Goal: Task Accomplishment & Management: Complete application form

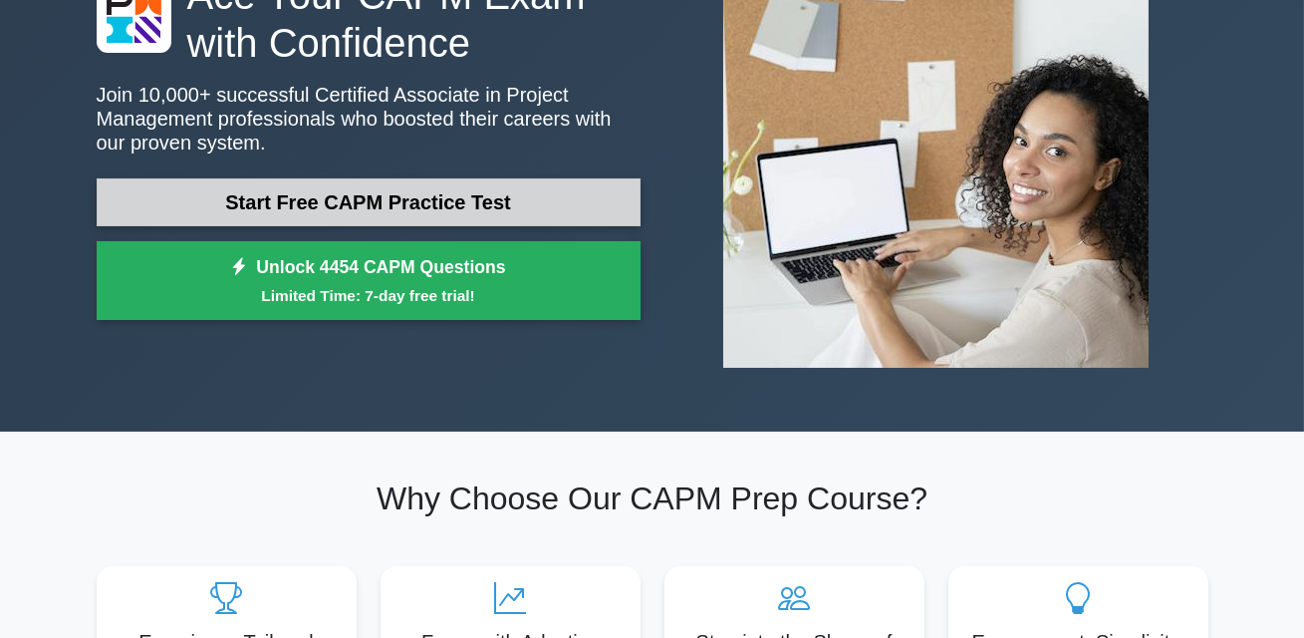
scroll to position [198, 0]
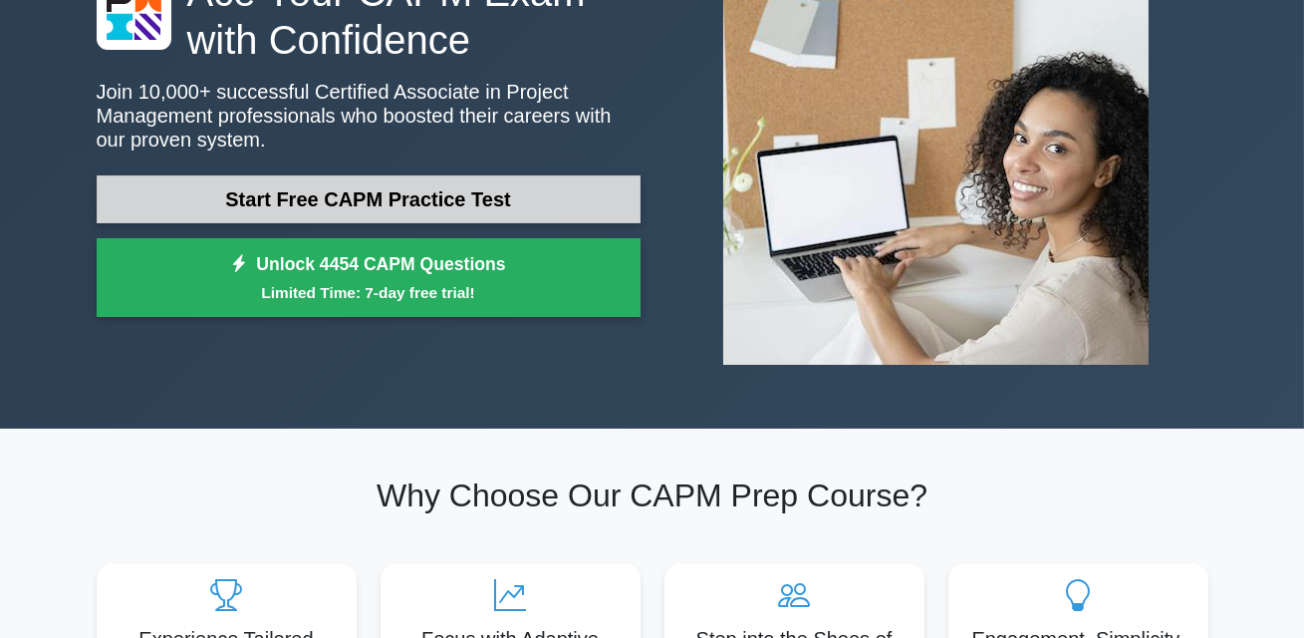
click at [577, 201] on link "Start Free CAPM Practice Test" at bounding box center [369, 199] width 544 height 48
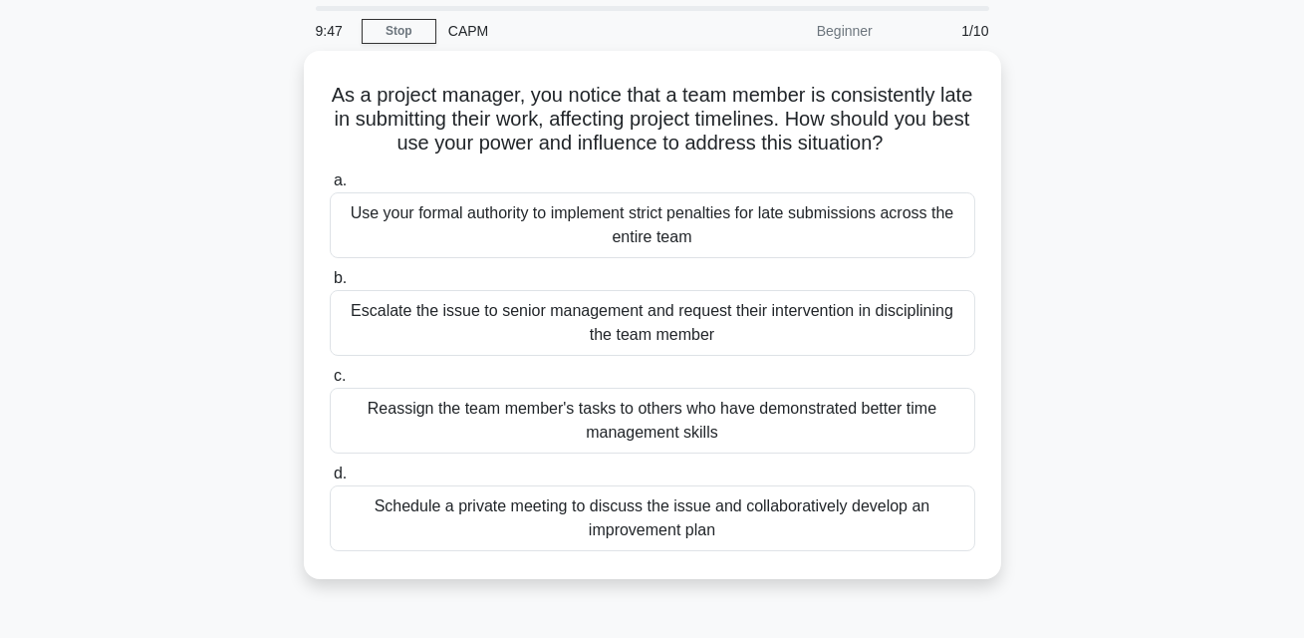
scroll to position [71, 0]
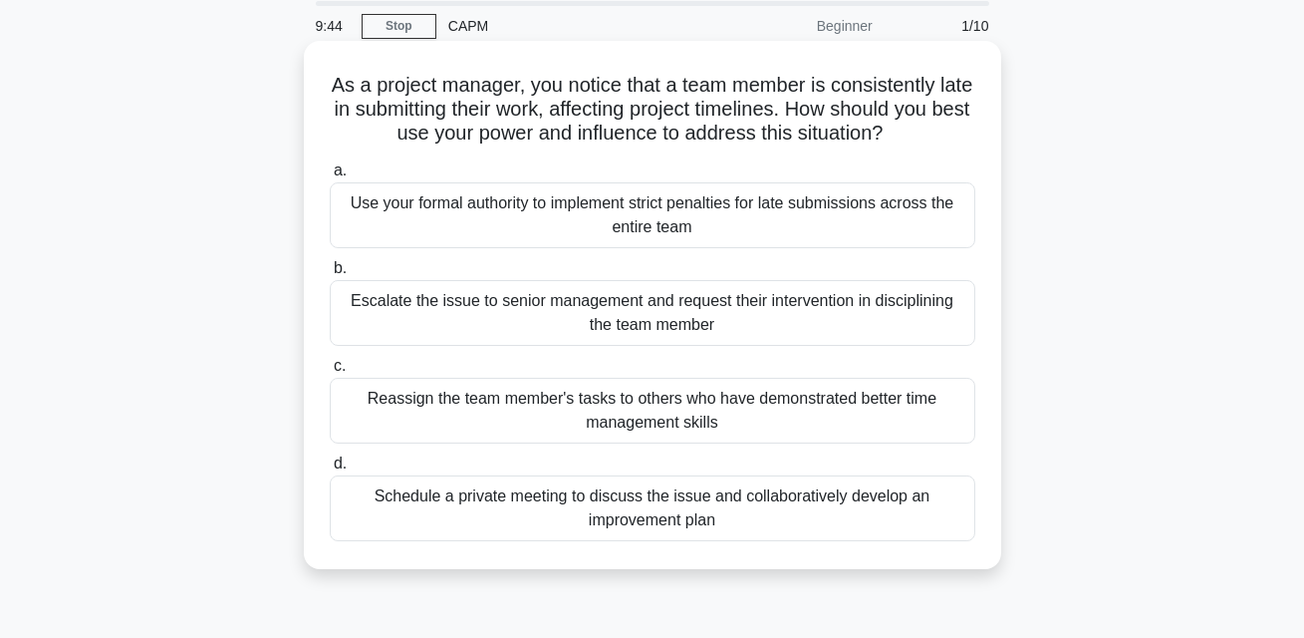
click at [573, 519] on div "Schedule a private meeting to discuss the issue and collaboratively develop an …" at bounding box center [653, 508] width 646 height 66
click at [330, 470] on input "d. Schedule a private meeting to discuss the issue and collaboratively develop …" at bounding box center [330, 463] width 0 height 13
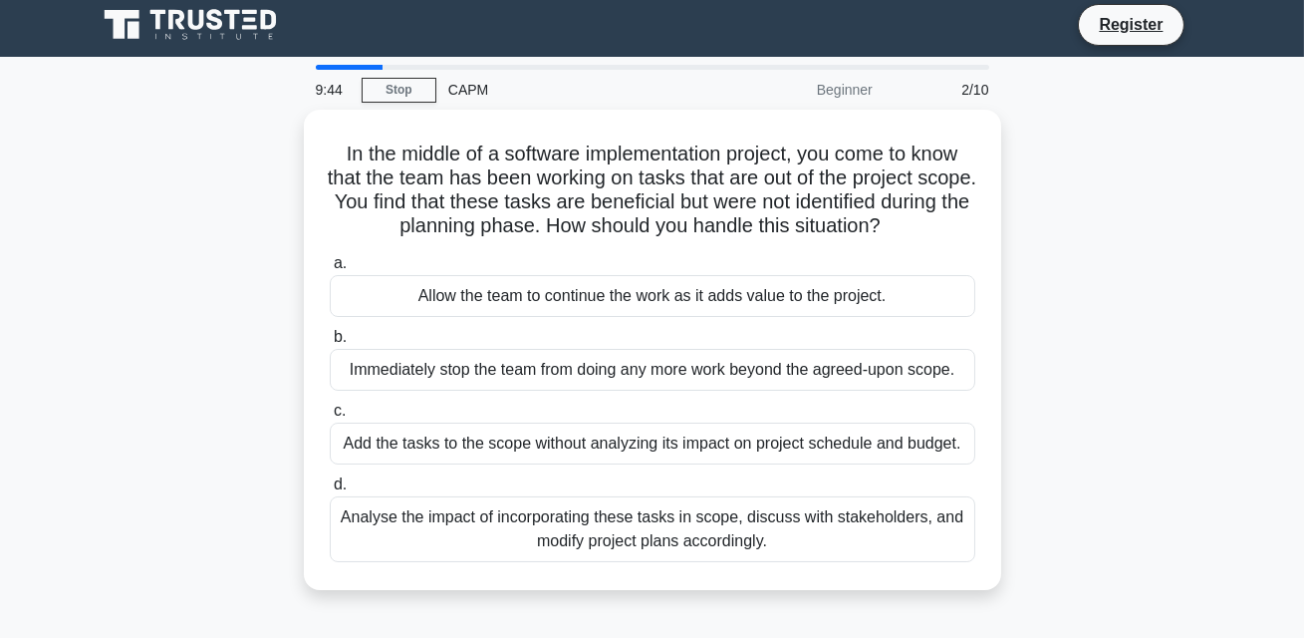
scroll to position [0, 0]
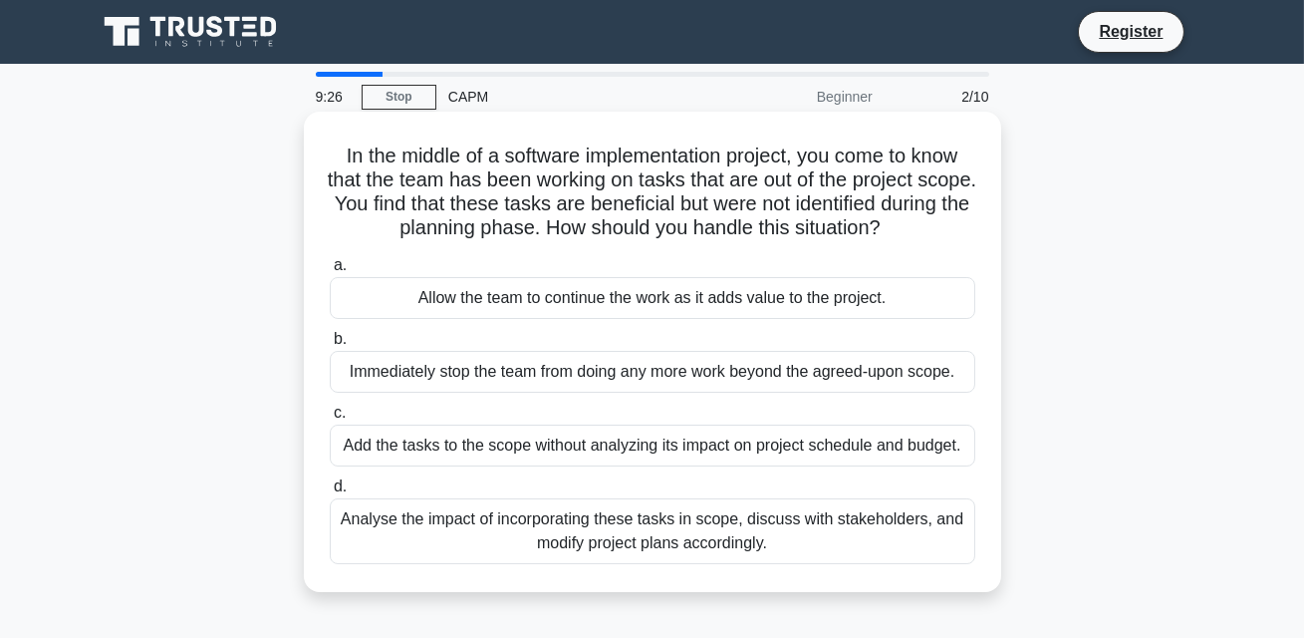
click at [719, 517] on div "Analyse the impact of incorporating these tasks in scope, discuss with stakehol…" at bounding box center [653, 531] width 646 height 66
click at [330, 493] on input "d. Analyse the impact of incorporating these tasks in scope, discuss with stake…" at bounding box center [330, 486] width 0 height 13
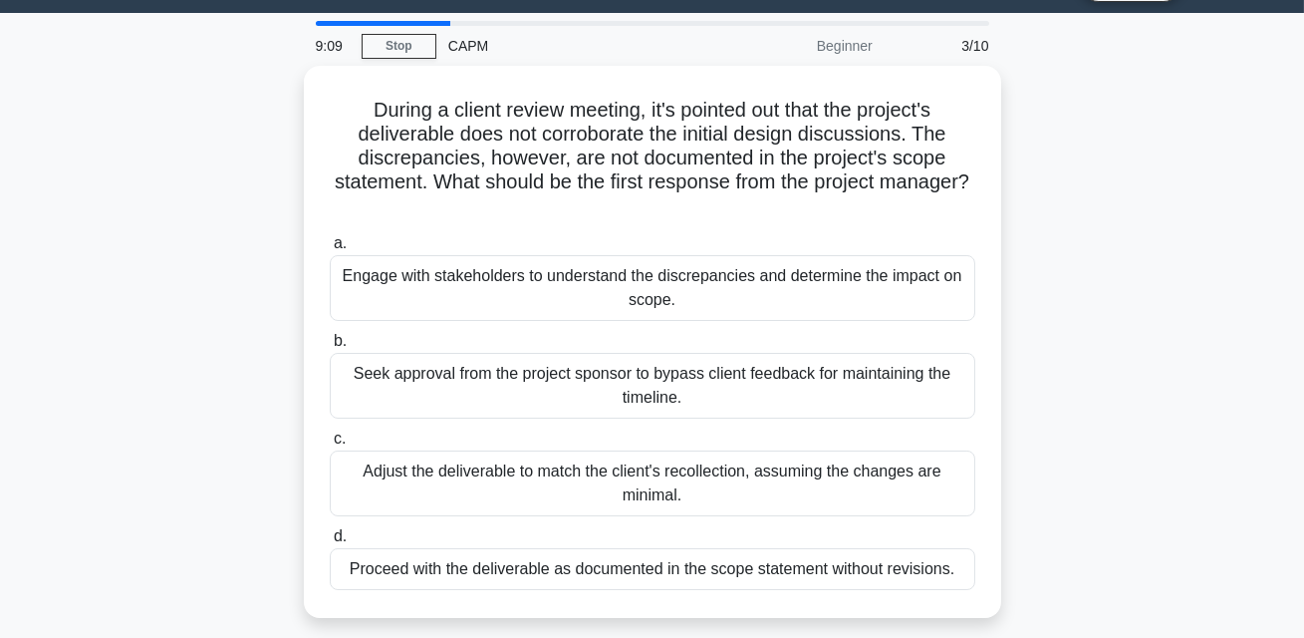
scroll to position [57, 0]
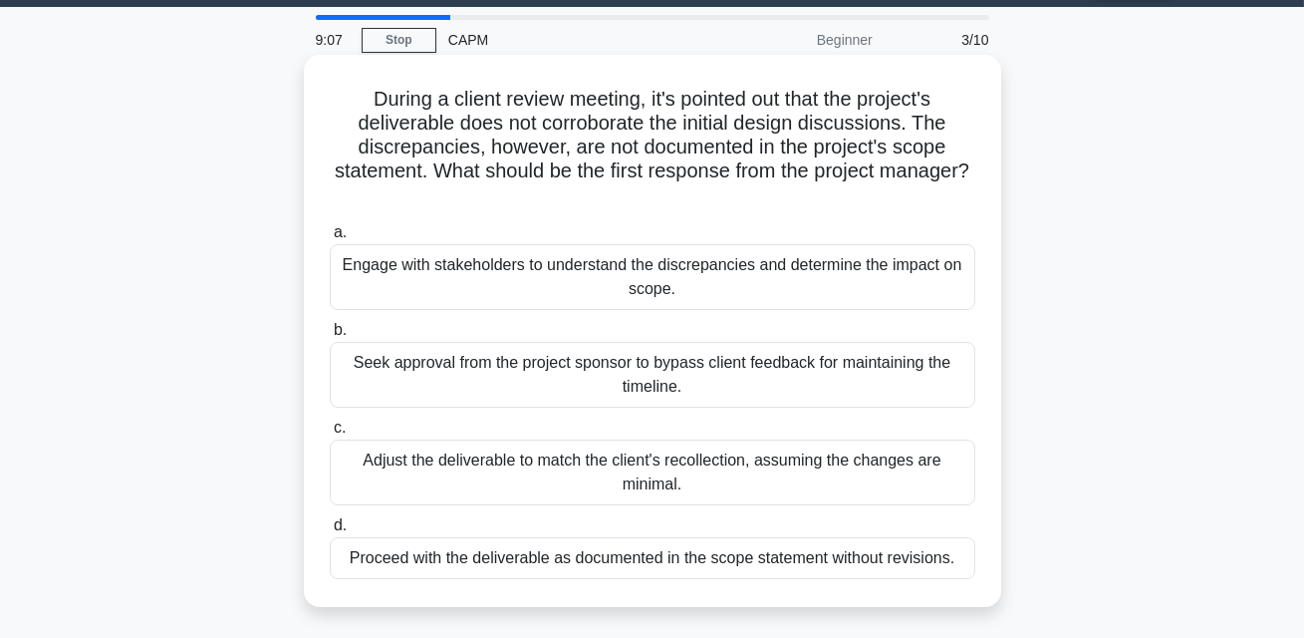
click at [784, 264] on div "Engage with stakeholders to understand the discrepancies and determine the impa…" at bounding box center [653, 277] width 646 height 66
click at [330, 239] on input "a. Engage with stakeholders to understand the discrepancies and determine the i…" at bounding box center [330, 232] width 0 height 13
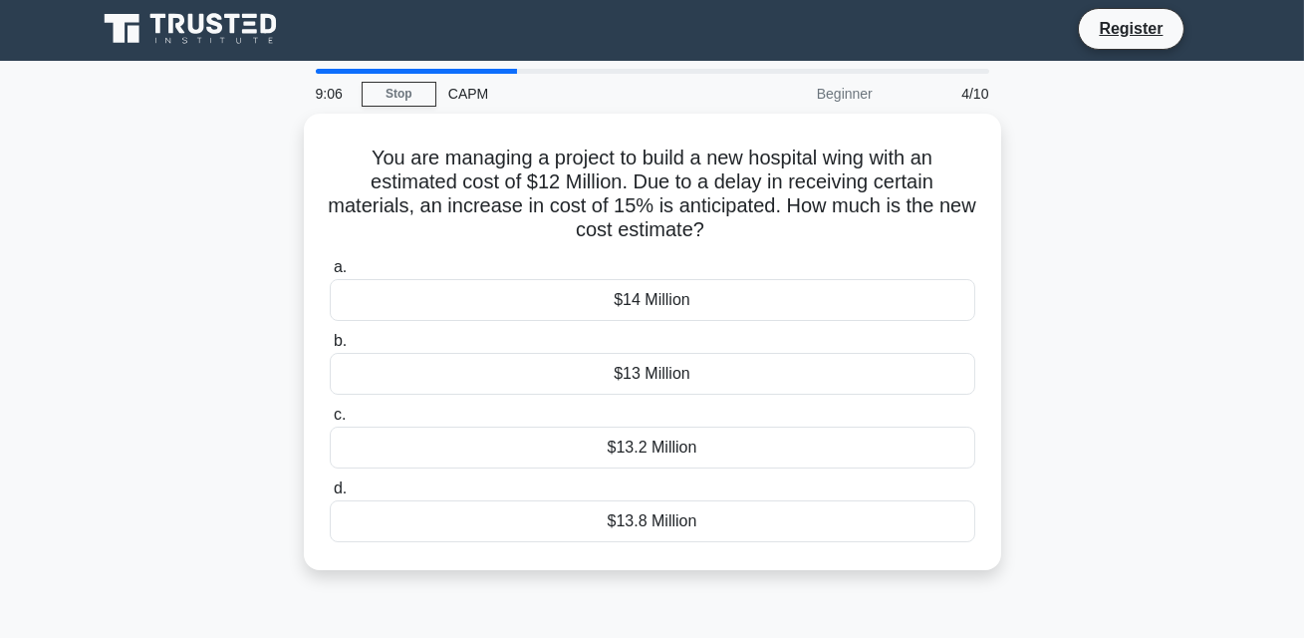
scroll to position [0, 0]
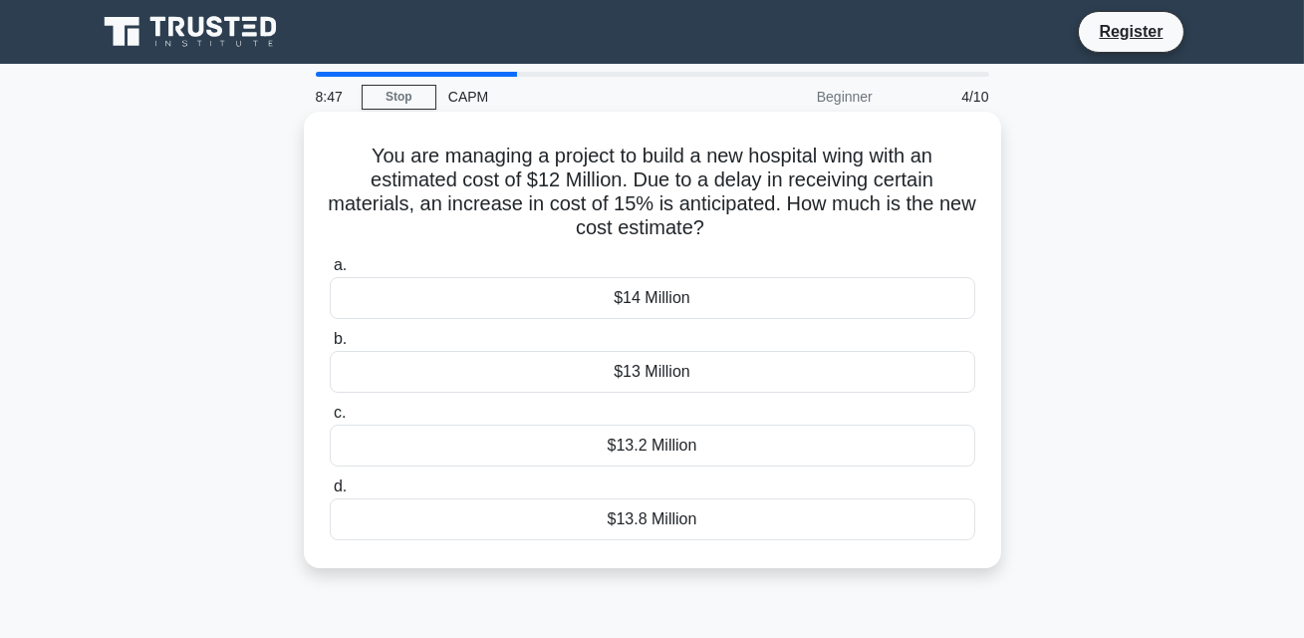
click at [640, 523] on div "$13.8 Million" at bounding box center [653, 519] width 646 height 42
click at [330, 493] on input "d. $13.8 Million" at bounding box center [330, 486] width 0 height 13
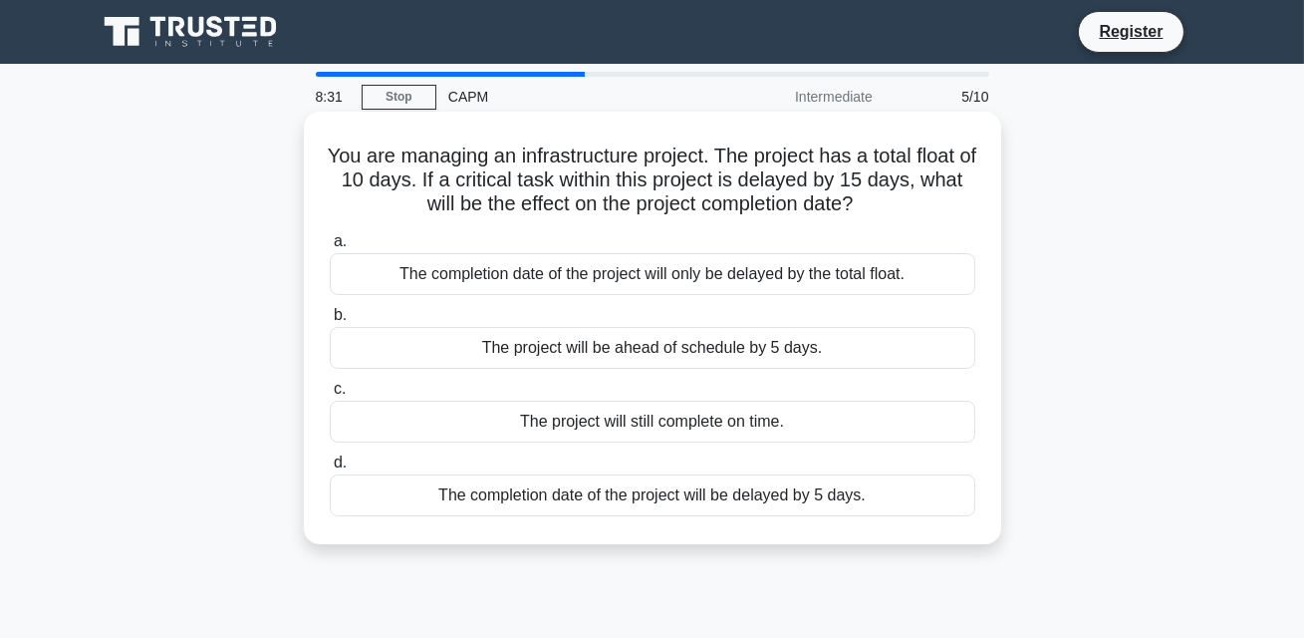
click at [645, 508] on div "The completion date of the project will be delayed by 5 days." at bounding box center [653, 495] width 646 height 42
click at [330, 469] on input "d. The completion date of the project will be delayed by 5 days." at bounding box center [330, 462] width 0 height 13
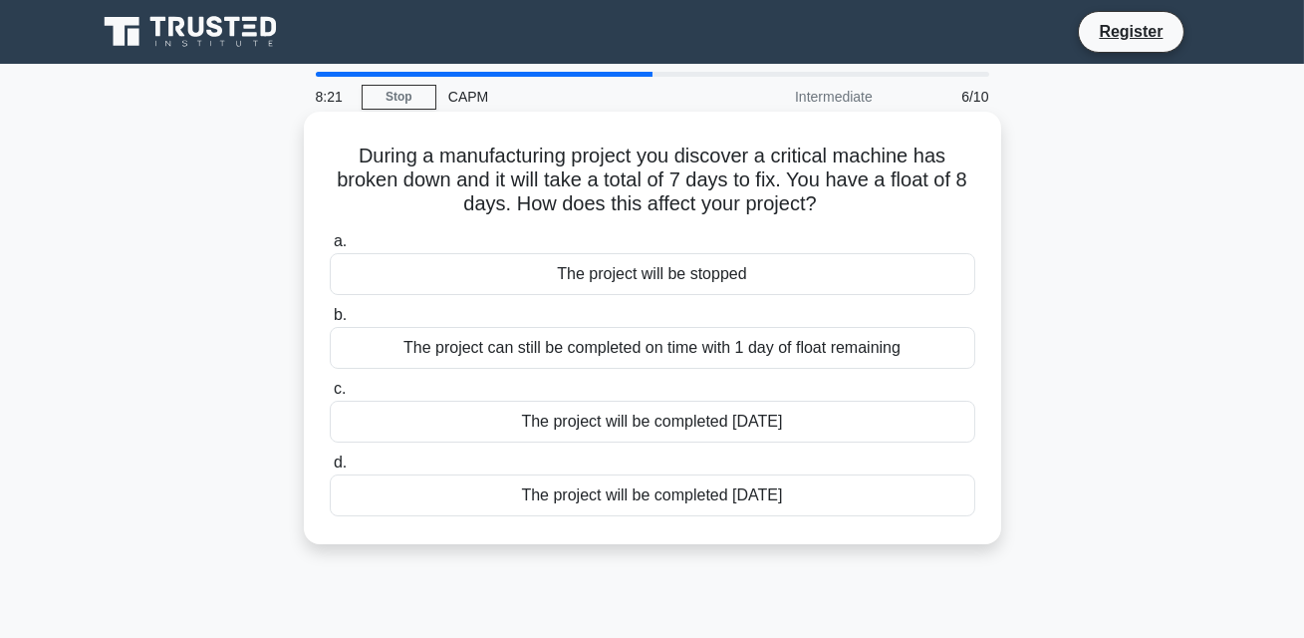
click at [720, 355] on div "The project can still be completed on time with 1 day of float remaining" at bounding box center [653, 348] width 646 height 42
click at [330, 322] on input "b. The project can still be completed on time with 1 day of float remaining" at bounding box center [330, 315] width 0 height 13
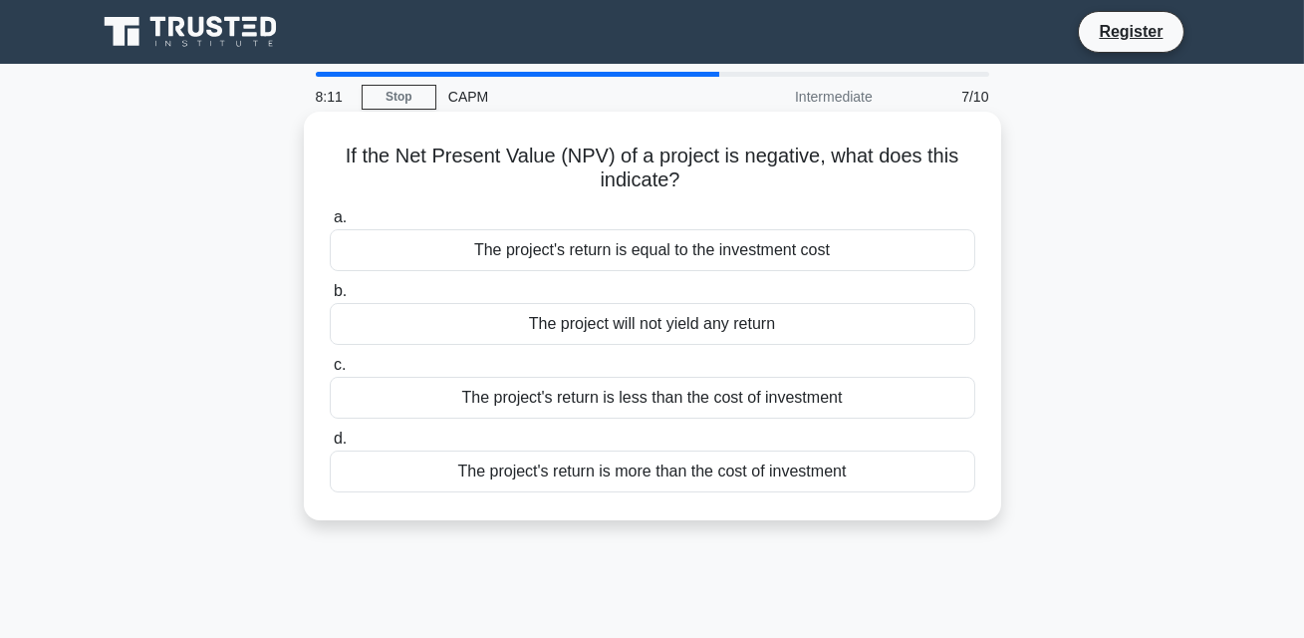
click at [711, 402] on div "The project's return is less than the cost of investment" at bounding box center [653, 398] width 646 height 42
click at [330, 372] on input "c. The project's return is less than the cost of investment" at bounding box center [330, 365] width 0 height 13
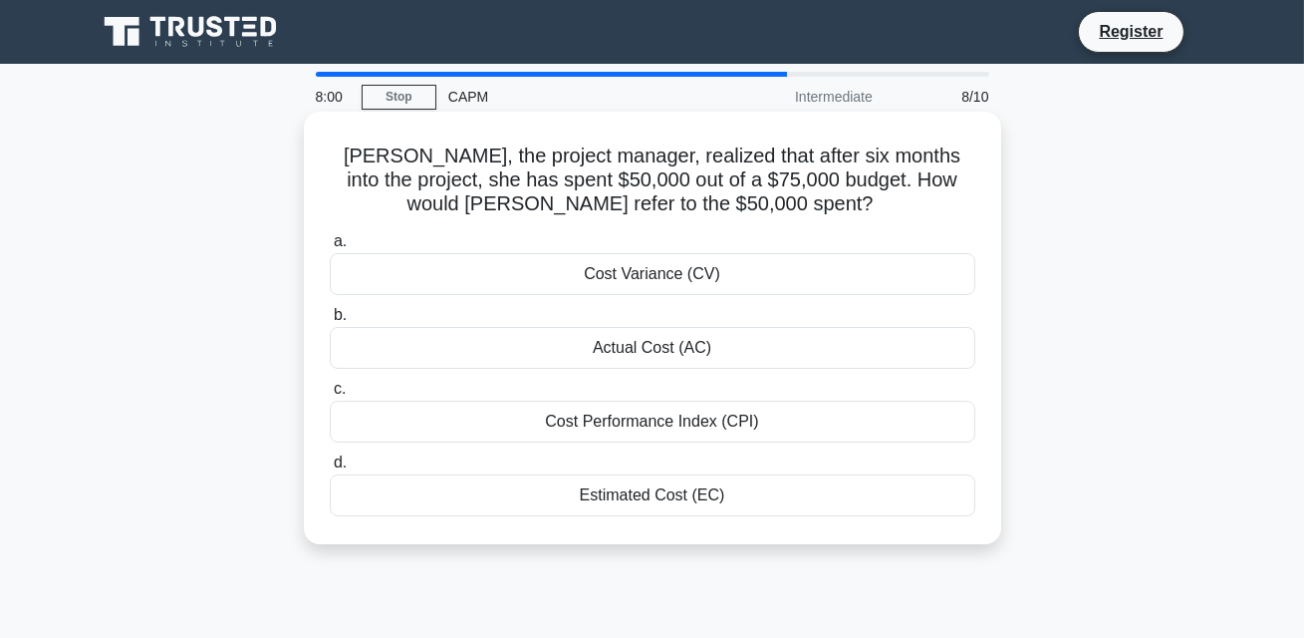
click at [726, 348] on div "Actual Cost (AC)" at bounding box center [653, 348] width 646 height 42
click at [330, 322] on input "b. Actual Cost (AC)" at bounding box center [330, 315] width 0 height 13
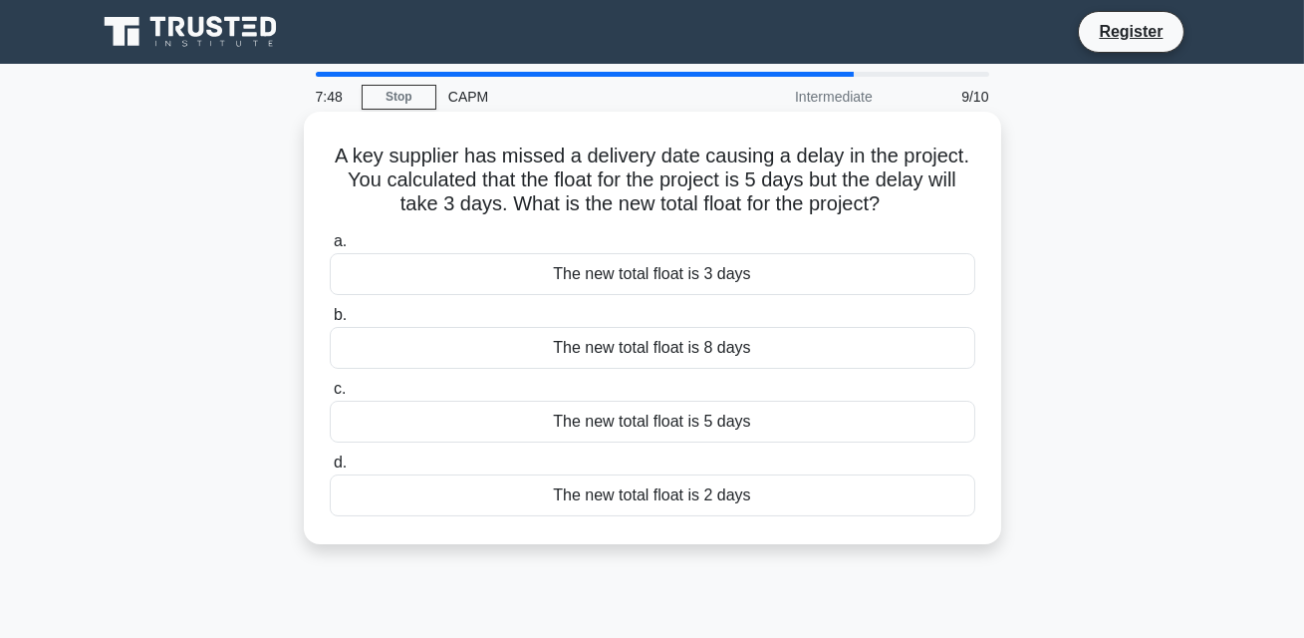
click at [656, 495] on div "The new total float is 2 days" at bounding box center [653, 495] width 646 height 42
click at [330, 469] on input "d. The new total float is 2 days" at bounding box center [330, 462] width 0 height 13
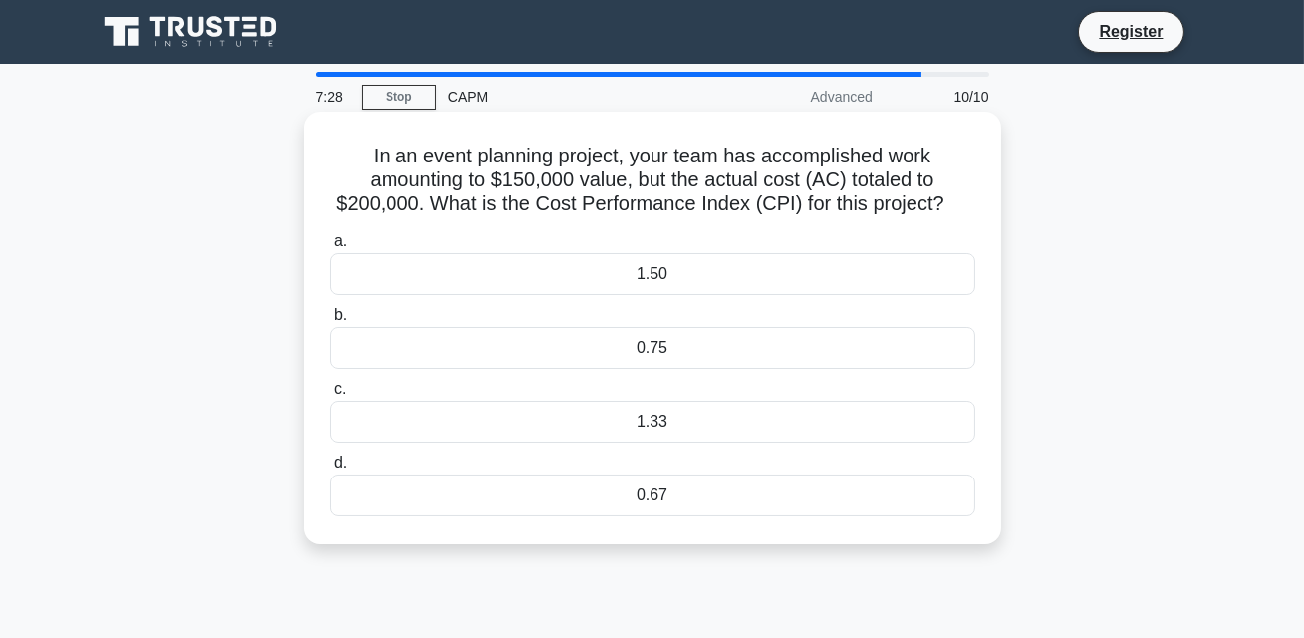
click at [692, 356] on div "0.75" at bounding box center [653, 348] width 646 height 42
click at [330, 322] on input "b. 0.75" at bounding box center [330, 315] width 0 height 13
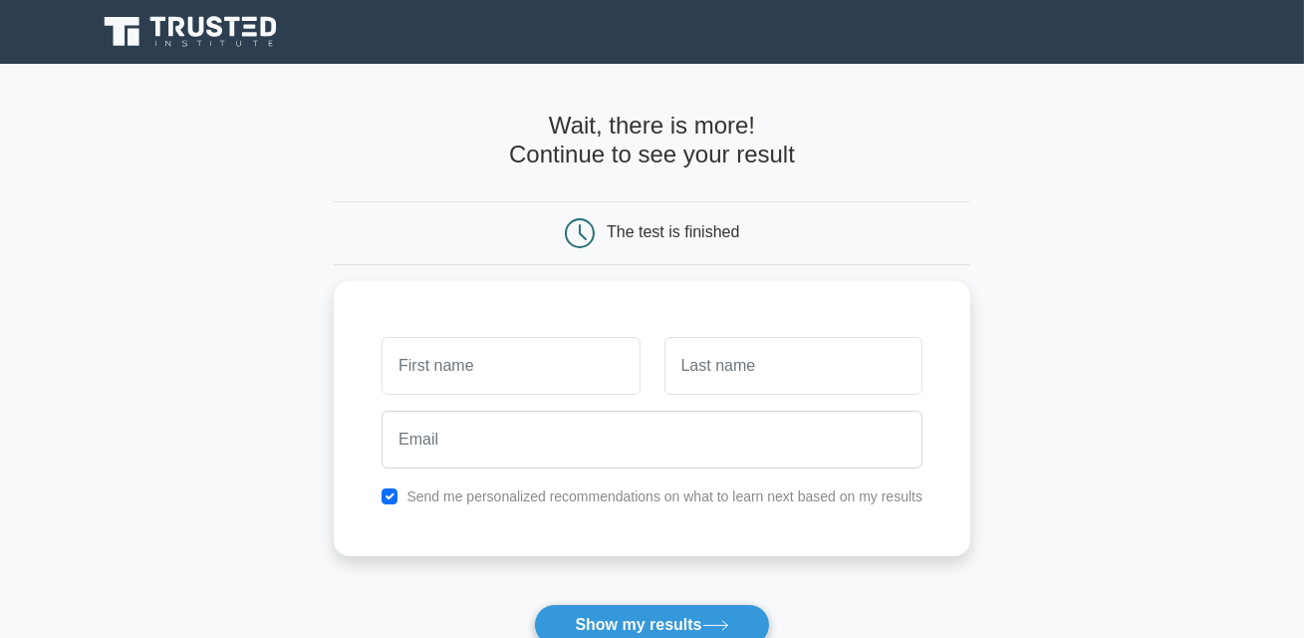
type input "v"
type input "Veronique"
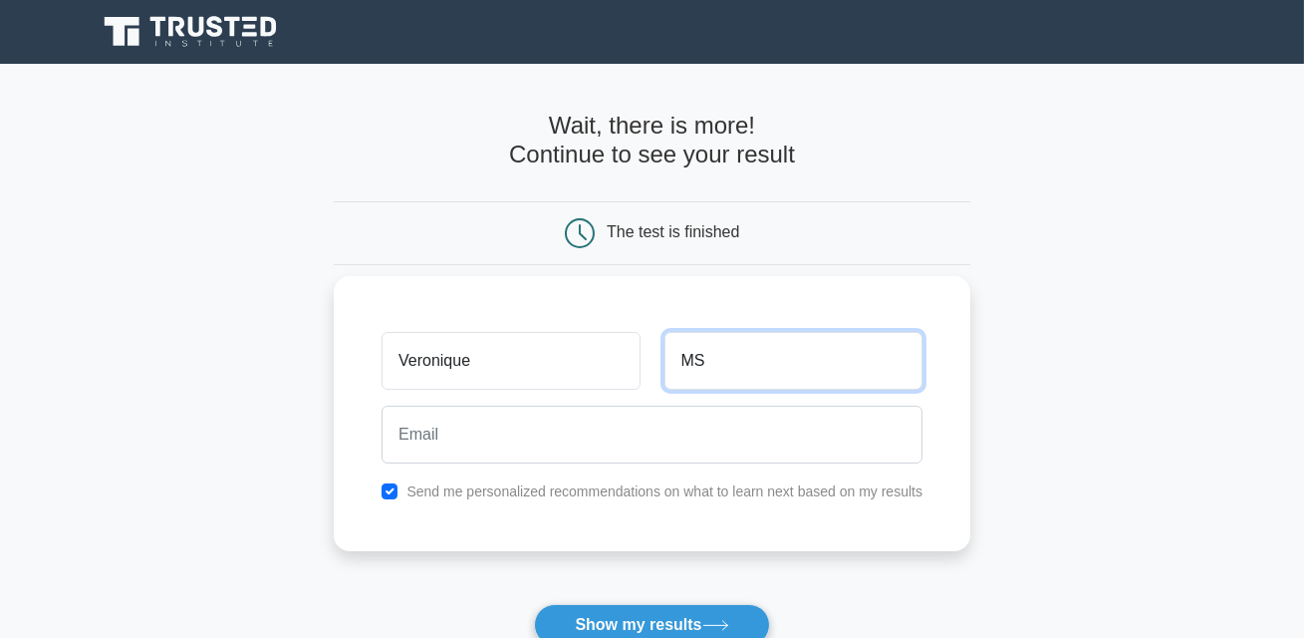
type input "MS"
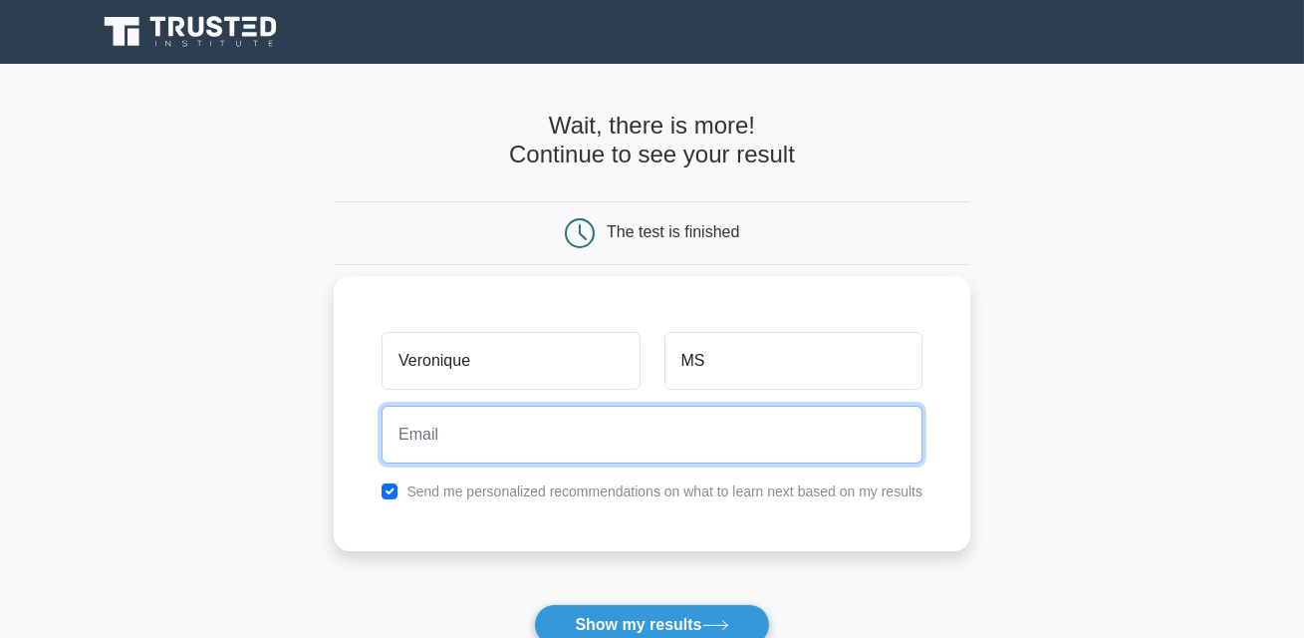
click at [626, 428] on input "email" at bounding box center [652, 435] width 541 height 58
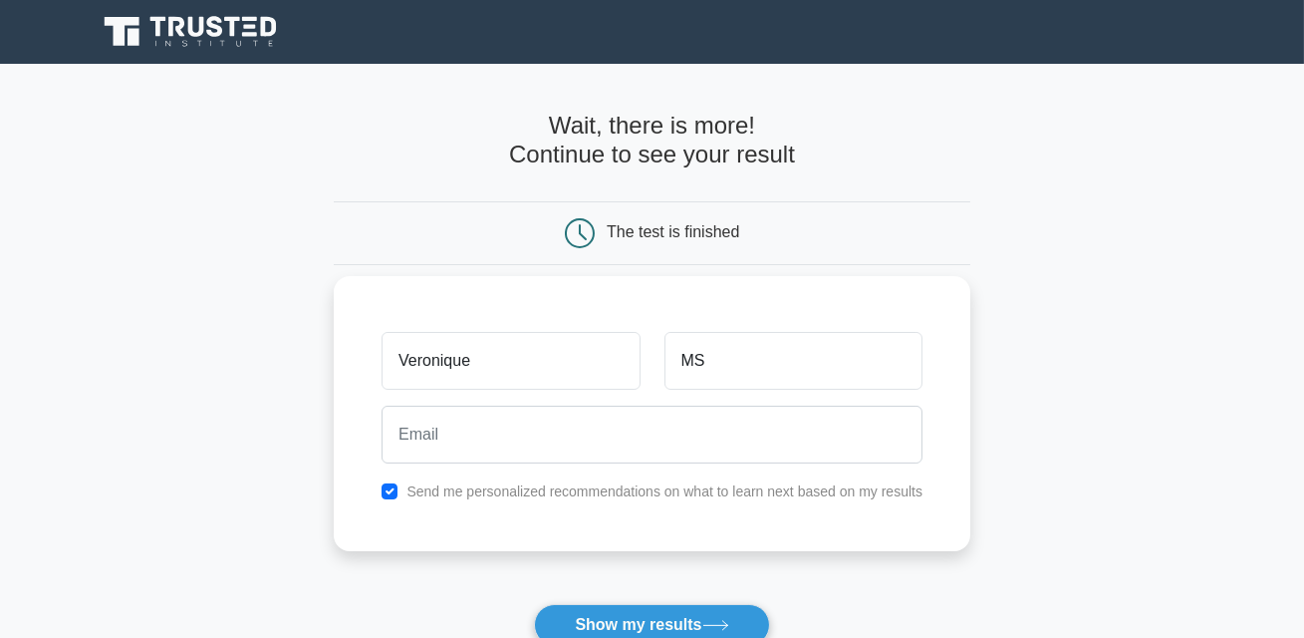
click at [503, 484] on label "Send me personalized recommendations on what to learn next based on my results" at bounding box center [665, 491] width 516 height 16
click at [387, 488] on input "checkbox" at bounding box center [390, 491] width 16 height 16
checkbox input "false"
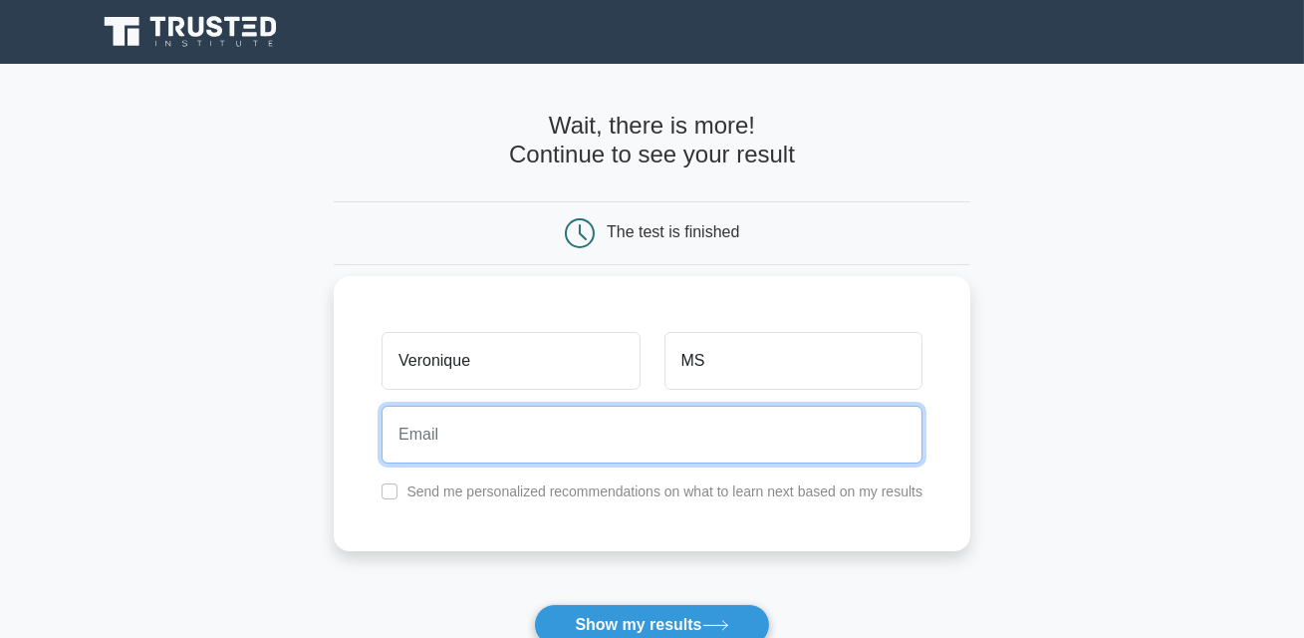
click at [458, 422] on input "email" at bounding box center [652, 435] width 541 height 58
type input "veromarie0537@gmail.com"
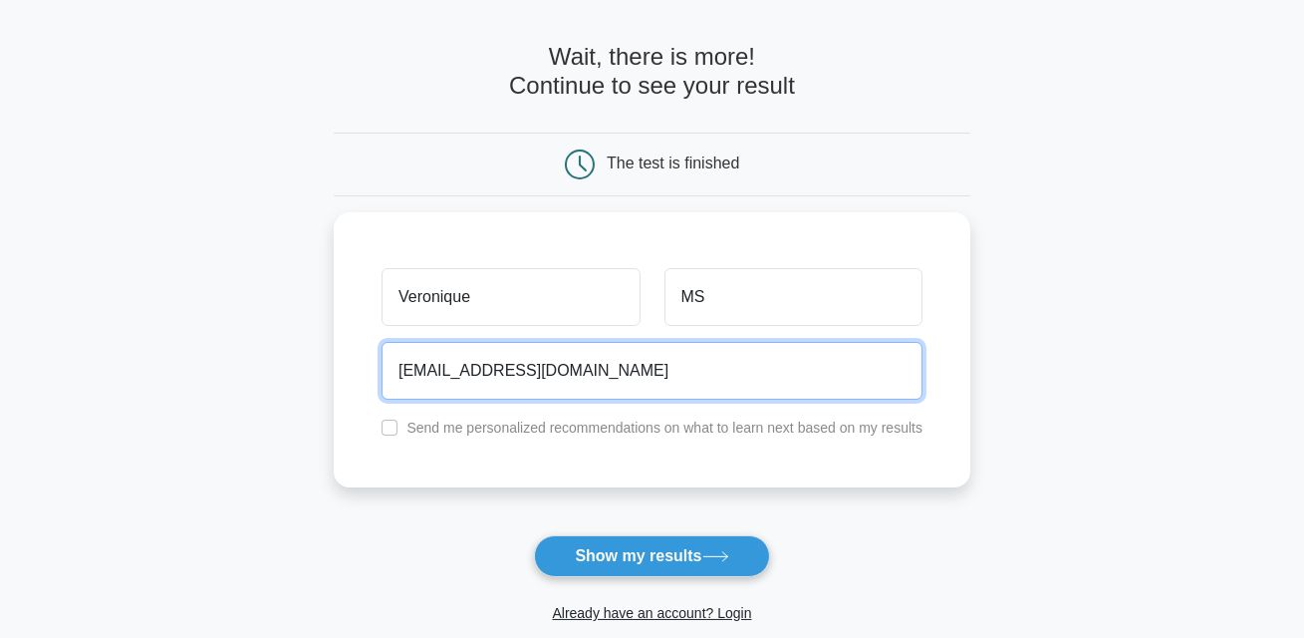
scroll to position [82, 0]
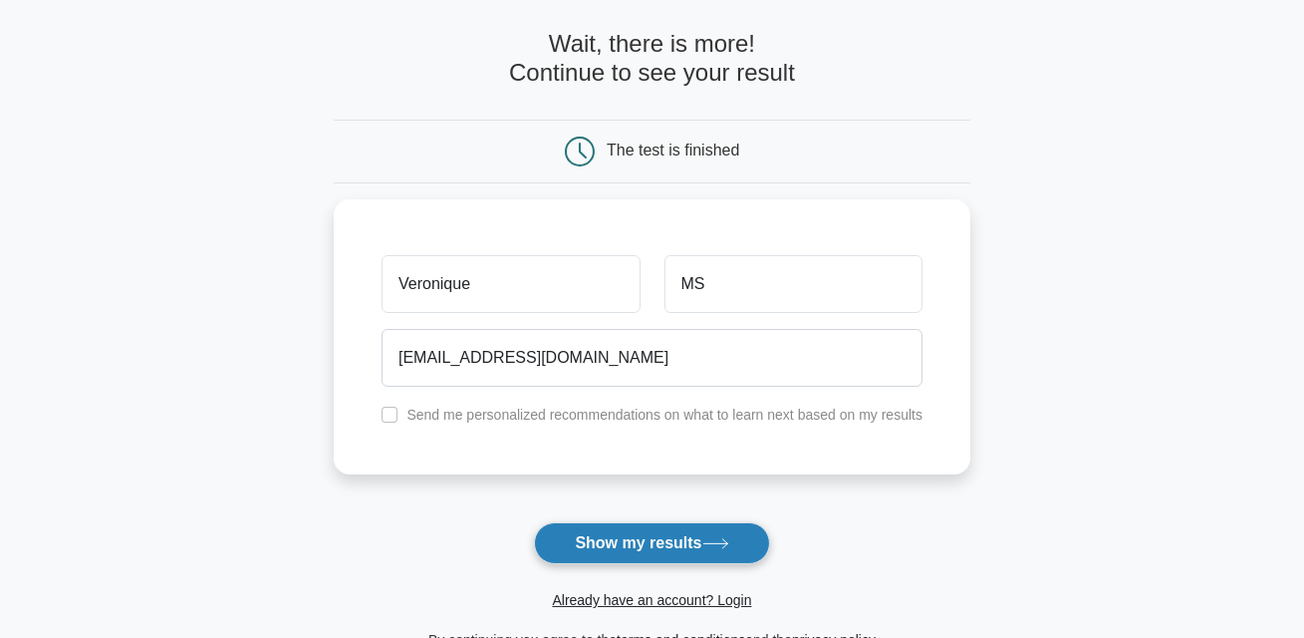
click at [606, 532] on button "Show my results" at bounding box center [651, 543] width 235 height 42
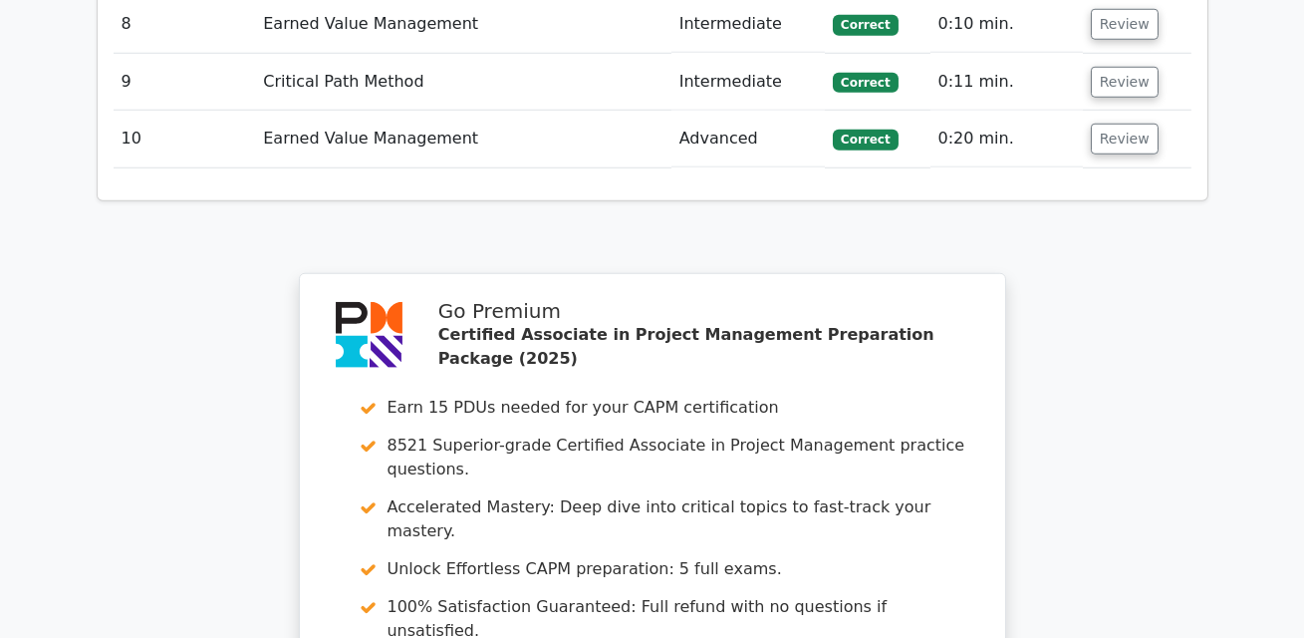
scroll to position [3424, 0]
